Goal: Transaction & Acquisition: Purchase product/service

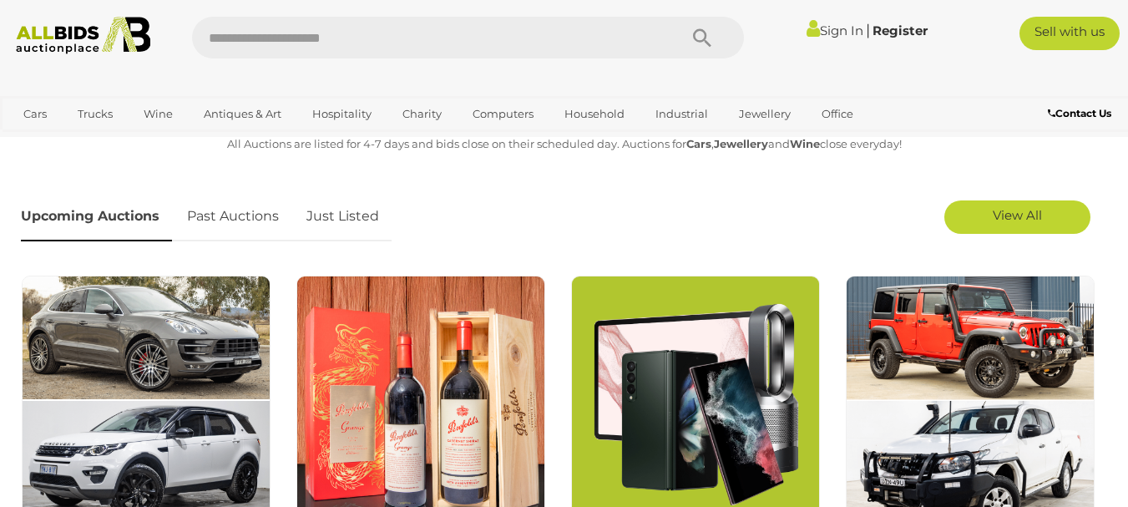
scroll to position [503, 0]
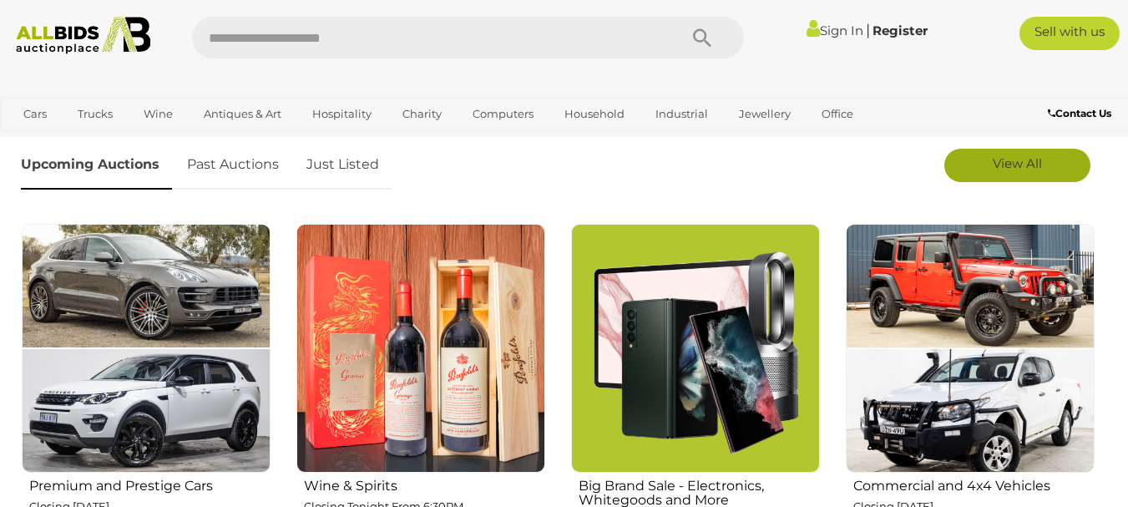
click at [1028, 165] on span "View All" at bounding box center [1016, 163] width 49 height 16
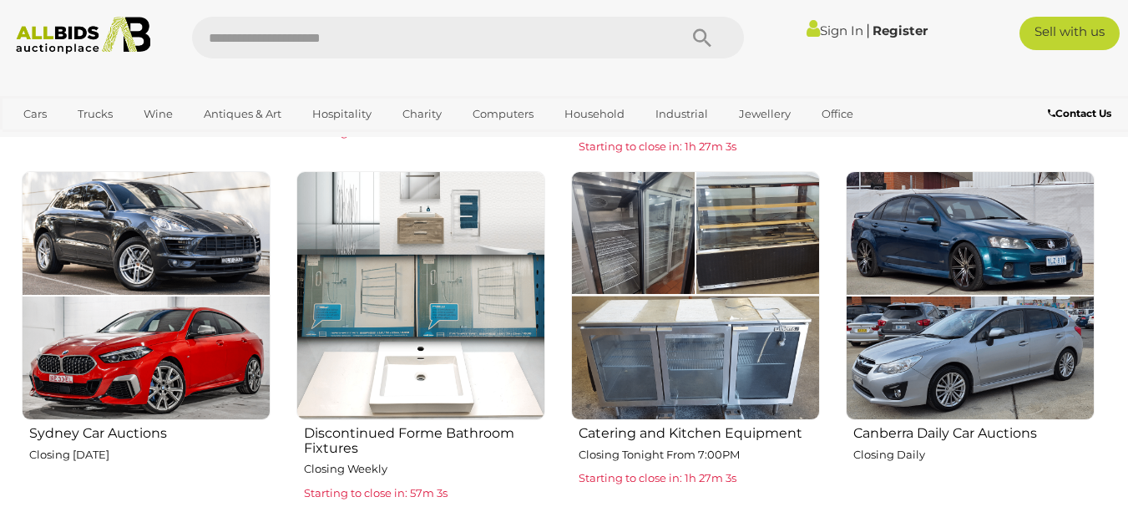
scroll to position [913, 0]
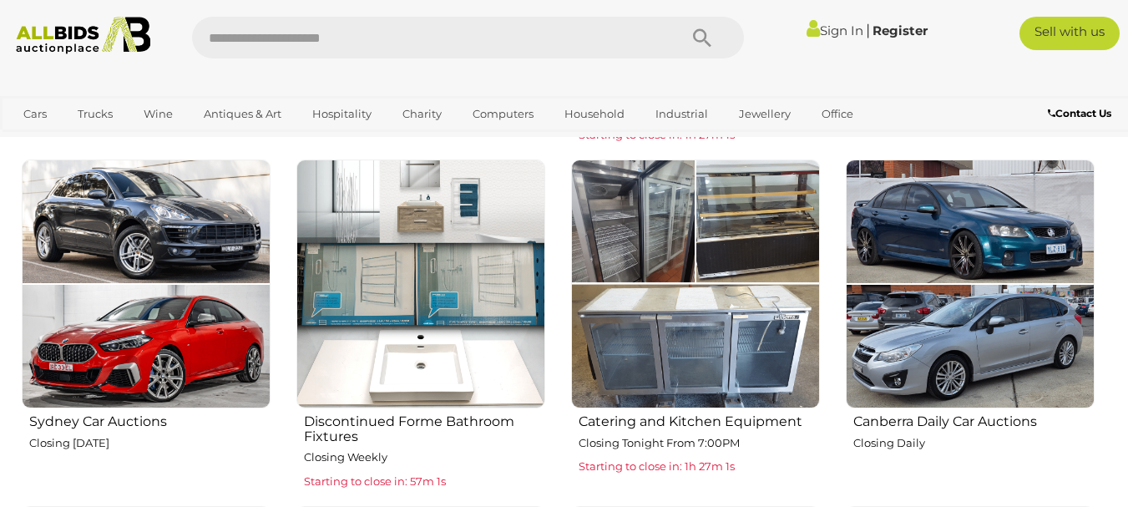
click at [984, 228] on img at bounding box center [970, 283] width 249 height 249
click at [904, 419] on h2 "Canberra Daily Car Auctions" at bounding box center [973, 419] width 241 height 19
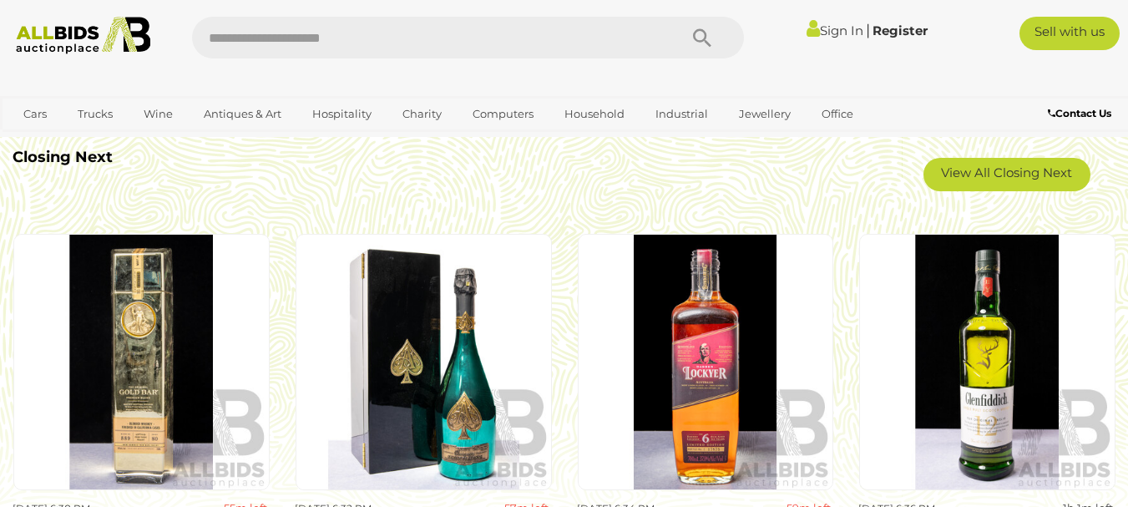
scroll to position [3398, 0]
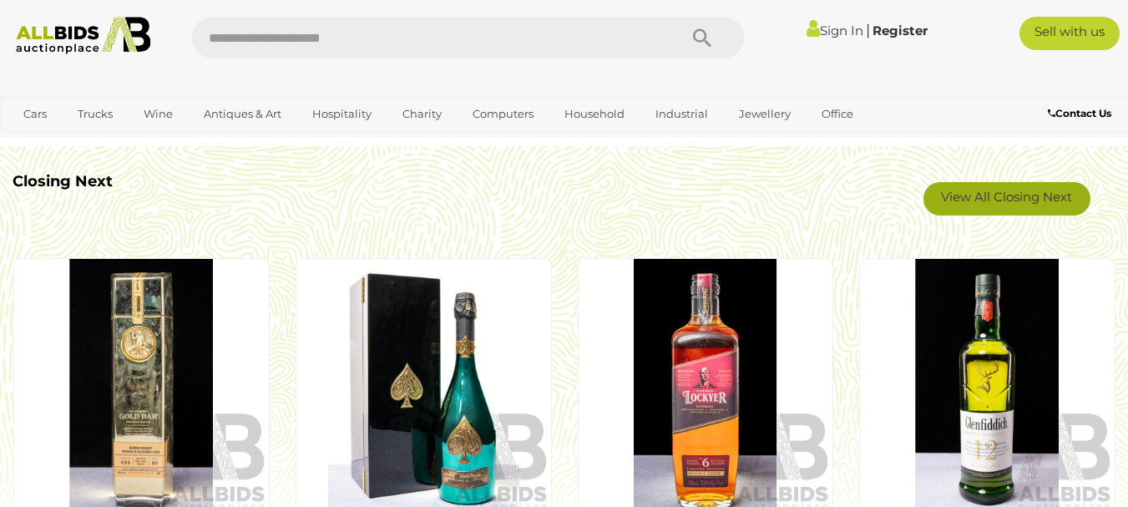
click at [1018, 192] on link "View All Closing Next" at bounding box center [1006, 198] width 167 height 33
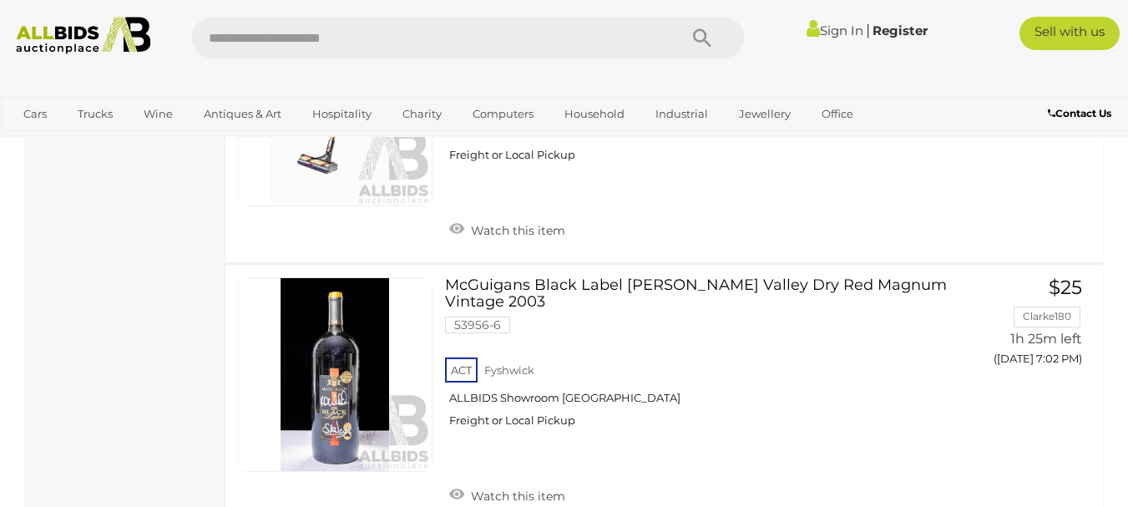
scroll to position [6489, 0]
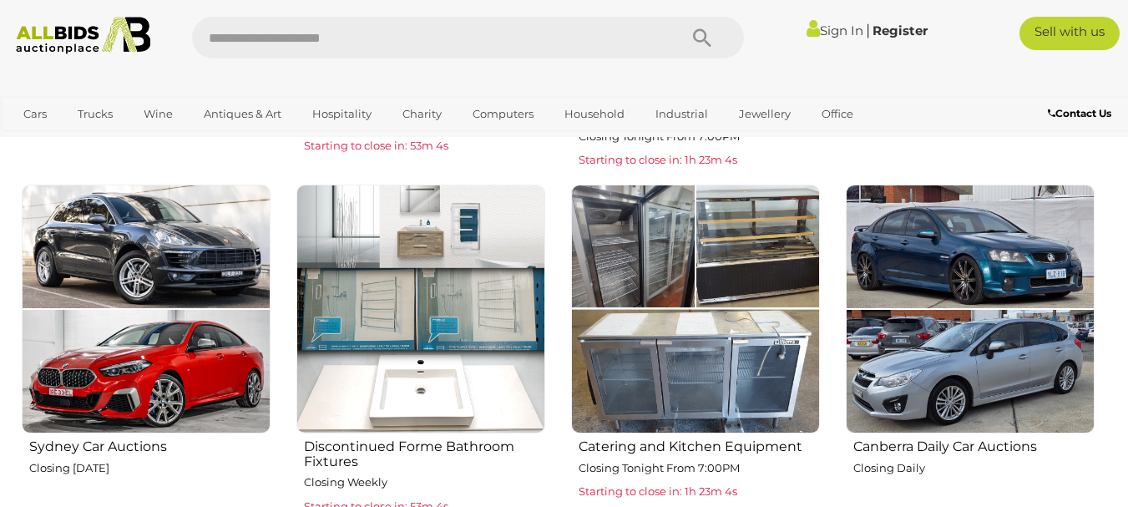
scroll to position [871, 0]
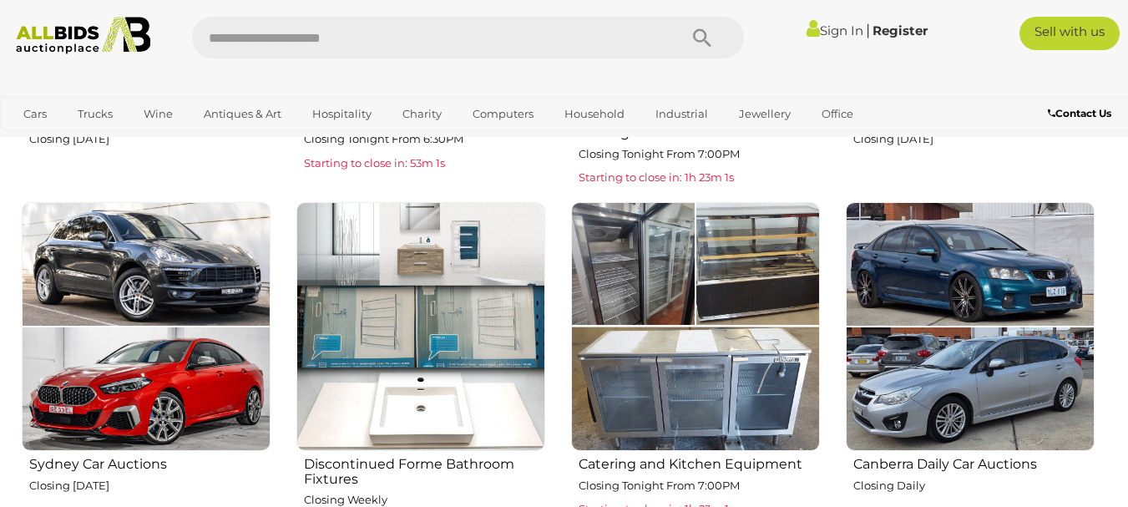
click at [526, 49] on input "text" at bounding box center [426, 38] width 469 height 42
type input "**********"
click at [703, 34] on icon "Search" at bounding box center [702, 38] width 18 height 25
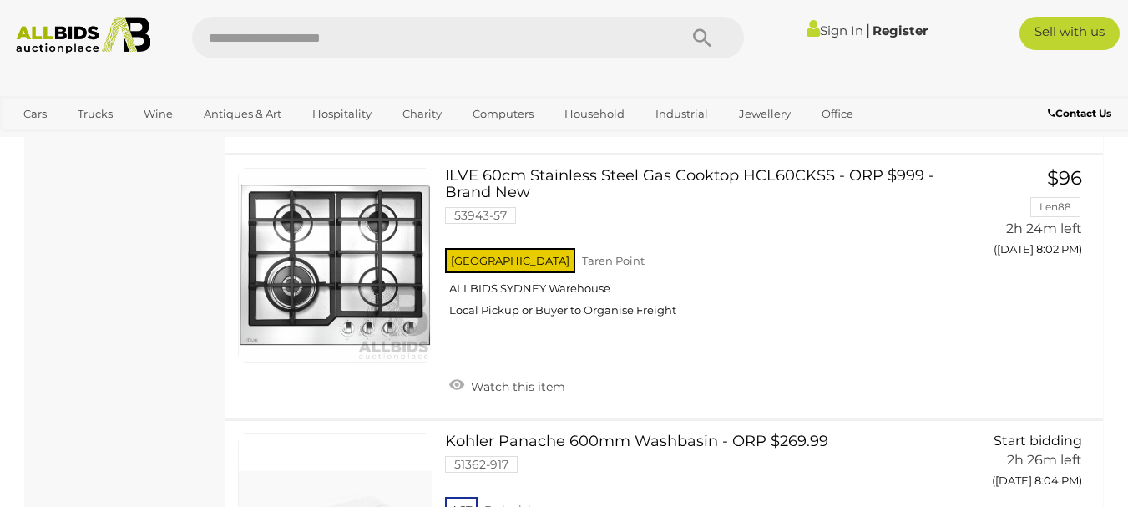
scroll to position [2665, 0]
